Goal: Task Accomplishment & Management: Use online tool/utility

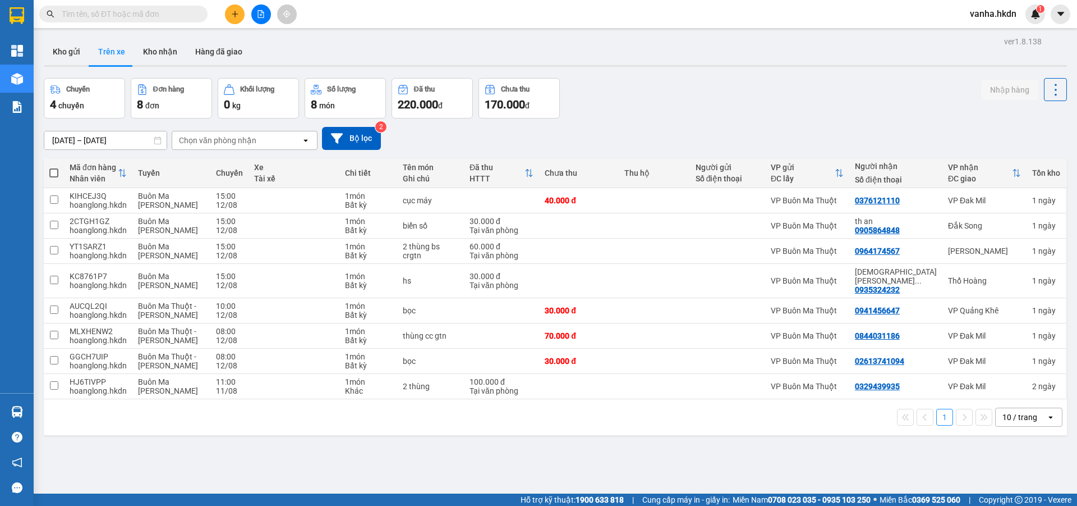
click at [152, 49] on button "Kho nhận" at bounding box center [160, 51] width 52 height 27
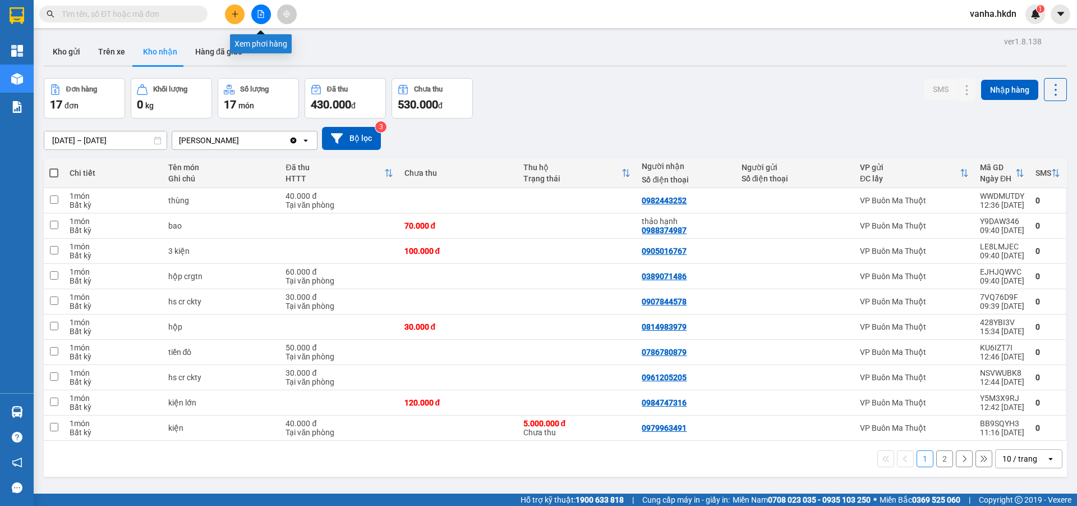
click at [265, 12] on button at bounding box center [261, 14] width 20 height 20
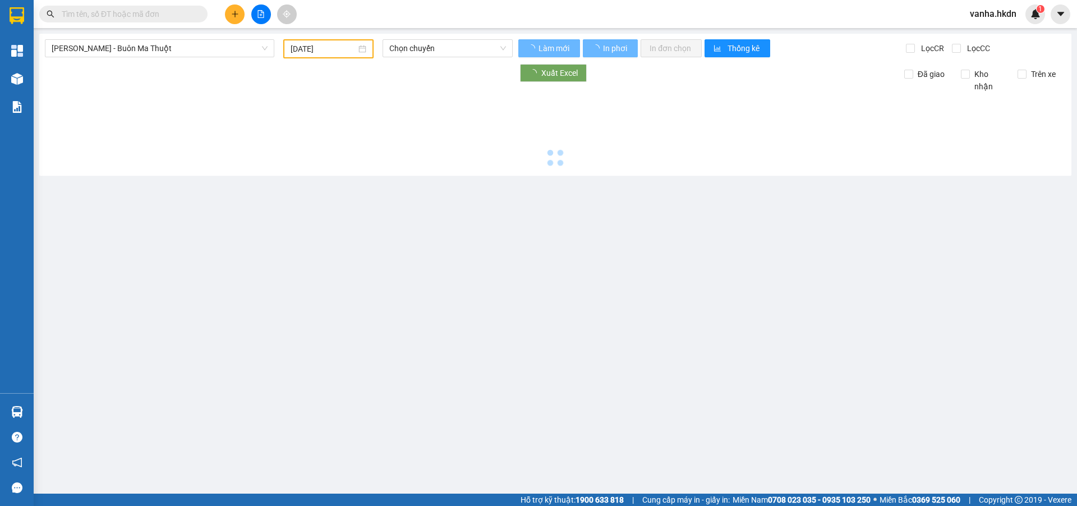
type input "[DATE]"
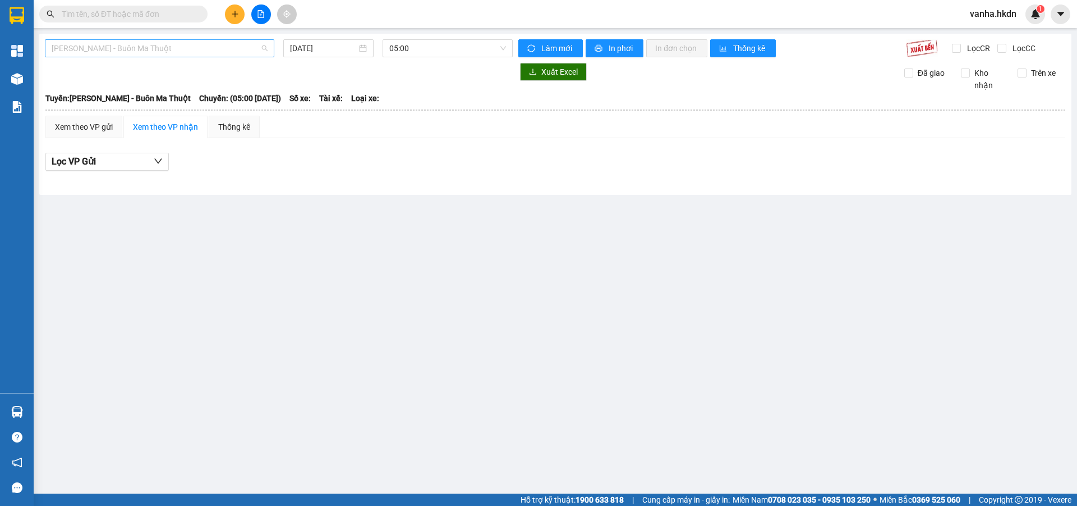
click at [152, 48] on span "[PERSON_NAME] - Buôn Ma Thuột" at bounding box center [160, 48] width 216 height 17
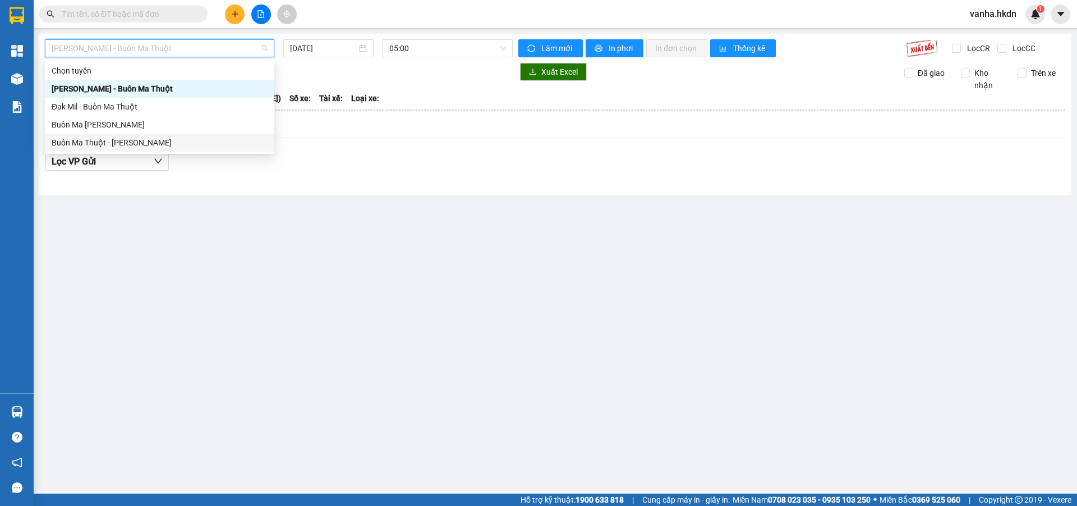
click at [101, 139] on div "Buôn Ma Thuột - [PERSON_NAME]" at bounding box center [160, 142] width 216 height 12
type input "[DATE]"
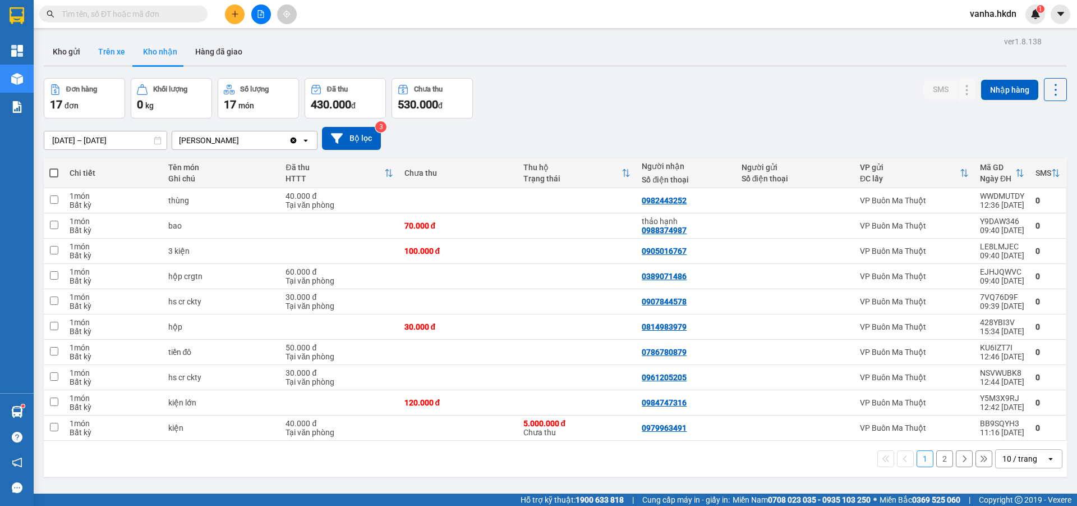
click at [118, 54] on button "Trên xe" at bounding box center [111, 51] width 45 height 27
